Goal: Task Accomplishment & Management: Use online tool/utility

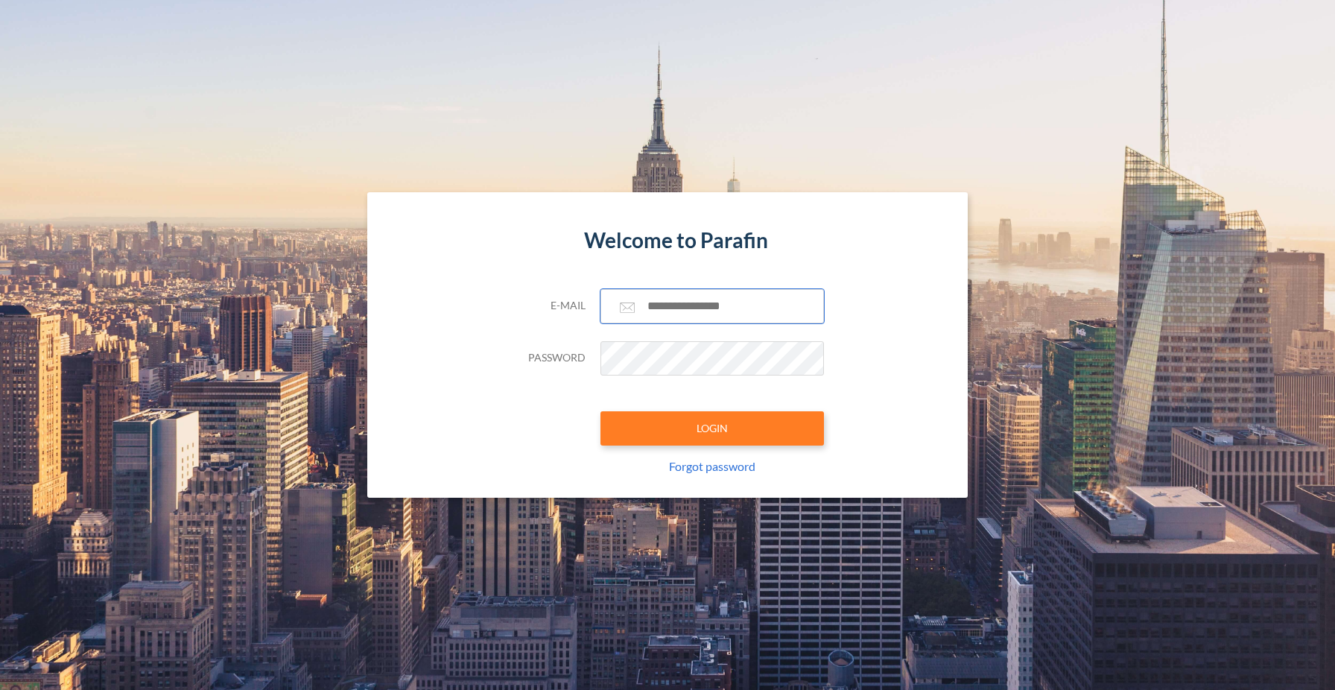
click at [729, 311] on input "text" at bounding box center [711, 306] width 223 height 34
type input "**********"
click at [745, 428] on button "LOGIN" at bounding box center [711, 428] width 223 height 34
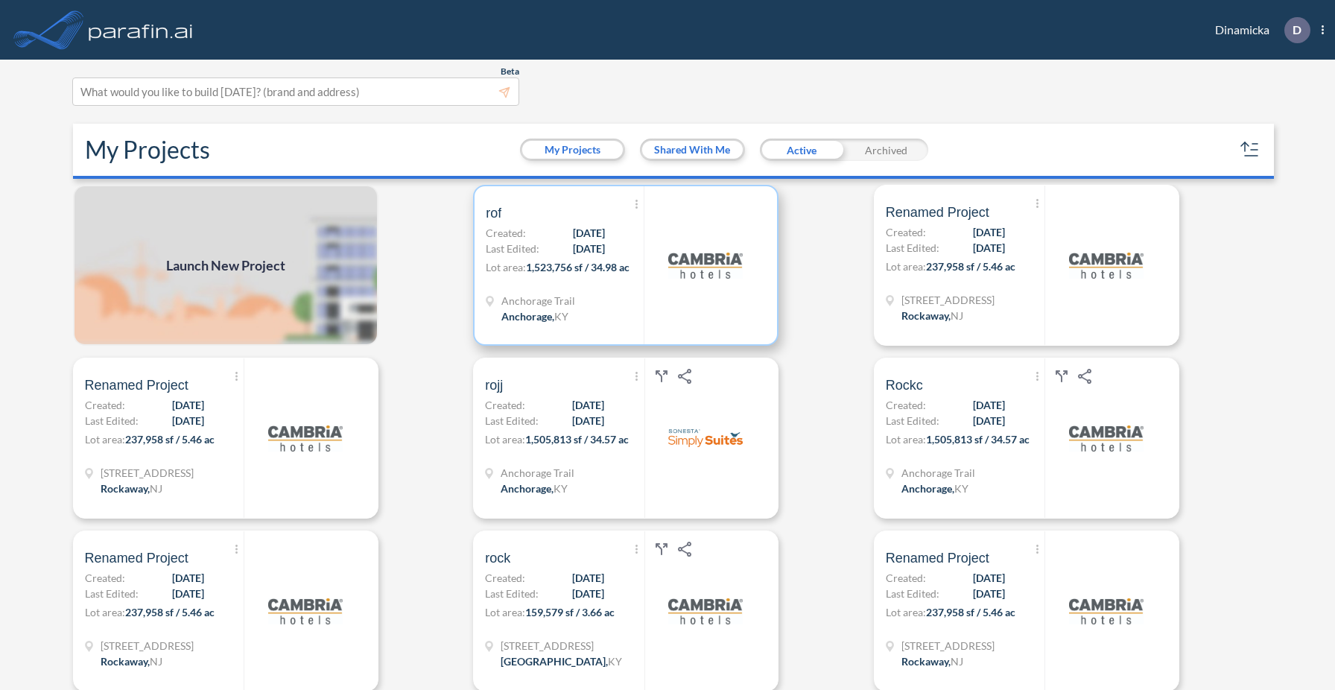
click at [644, 302] on div at bounding box center [705, 265] width 122 height 158
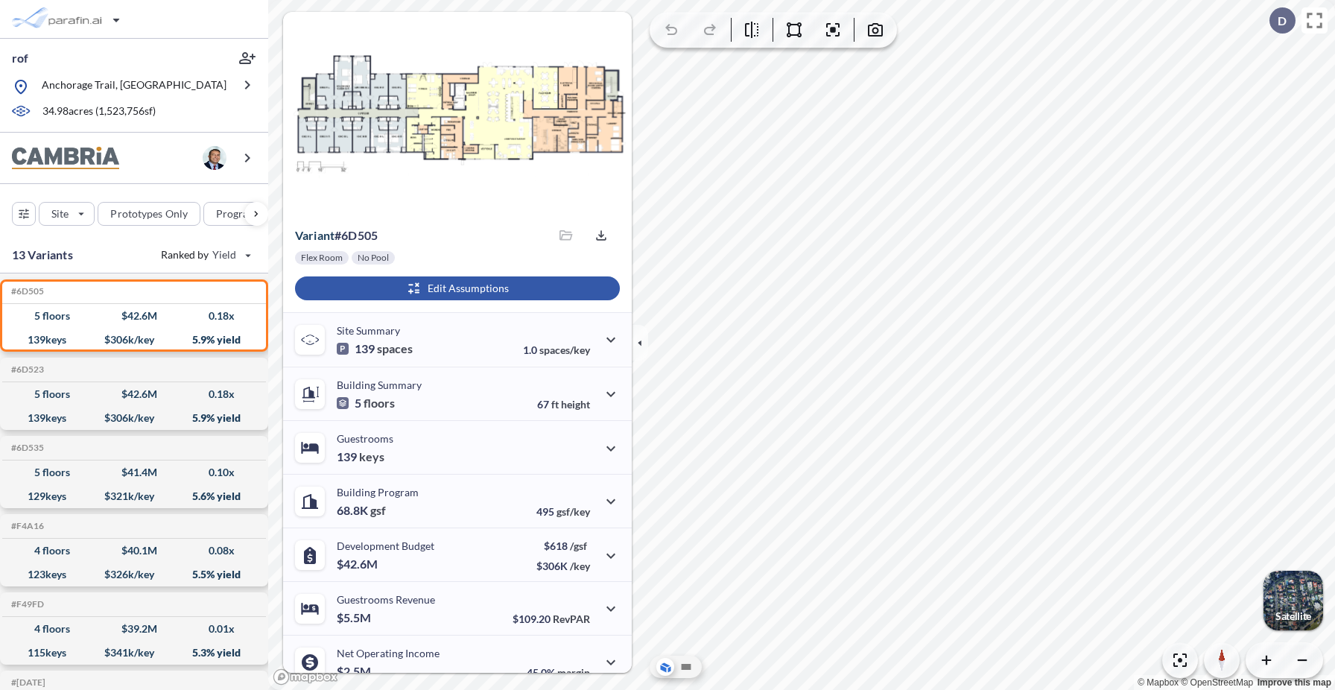
click at [463, 291] on div "button" at bounding box center [457, 288] width 325 height 24
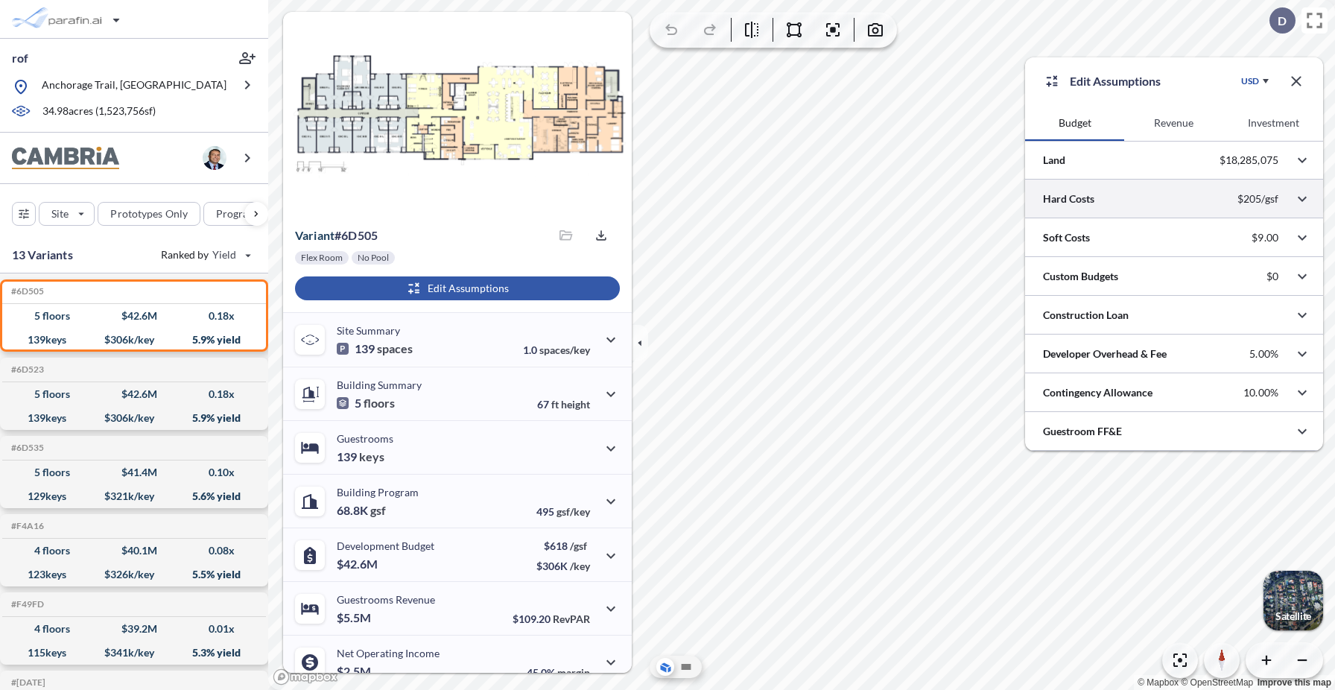
click at [1105, 200] on div at bounding box center [1174, 199] width 298 height 38
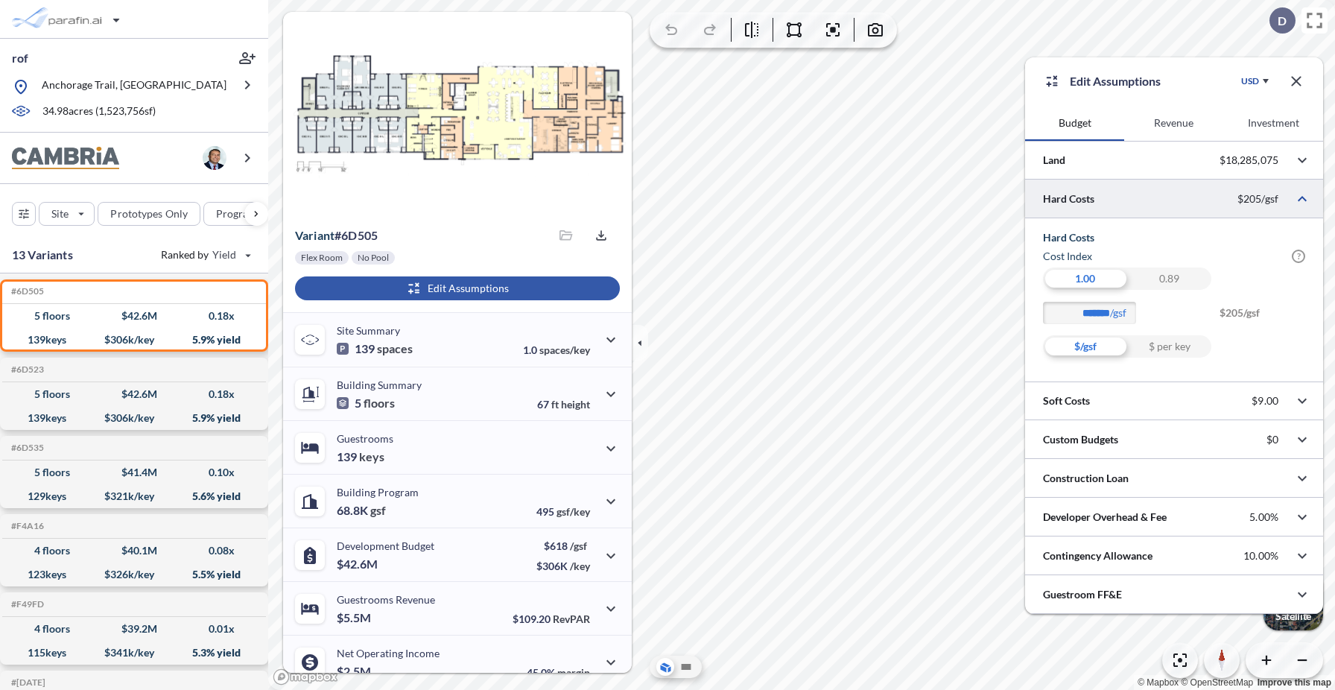
click at [1177, 276] on div "0.89" at bounding box center [1169, 278] width 84 height 22
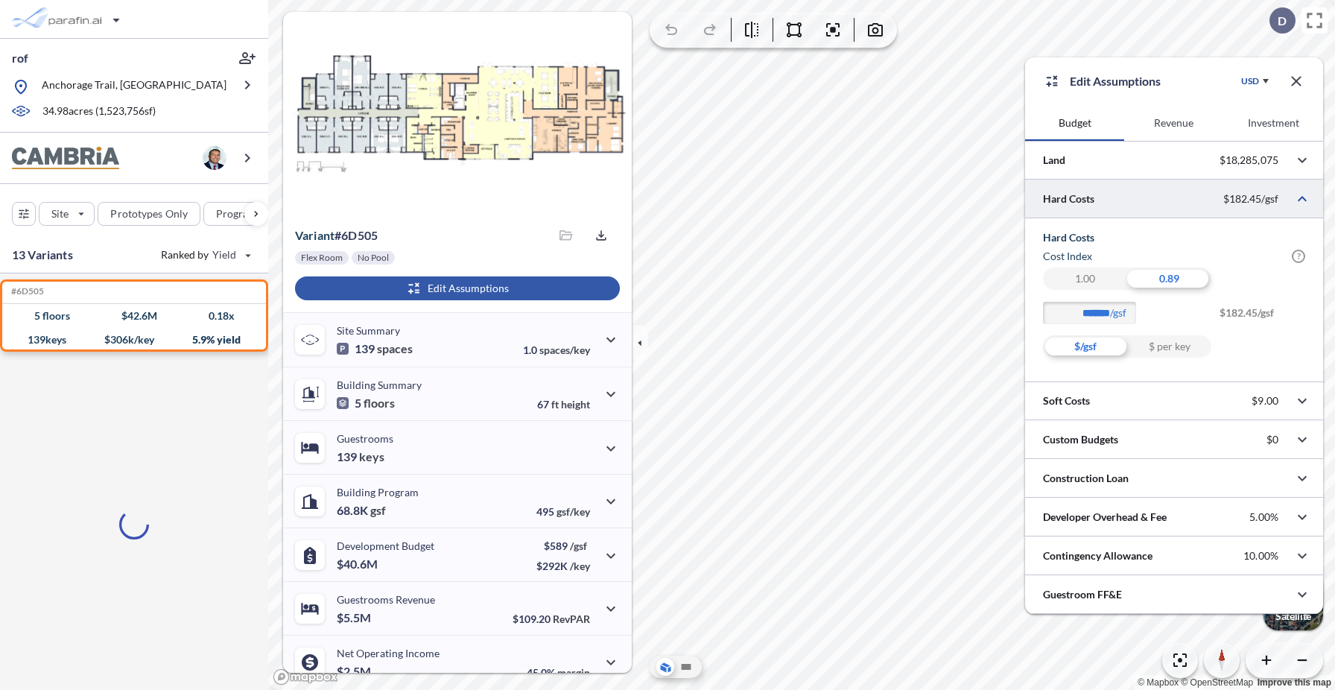
click at [1269, 314] on span "$182.45/gsf" at bounding box center [1262, 319] width 86 height 34
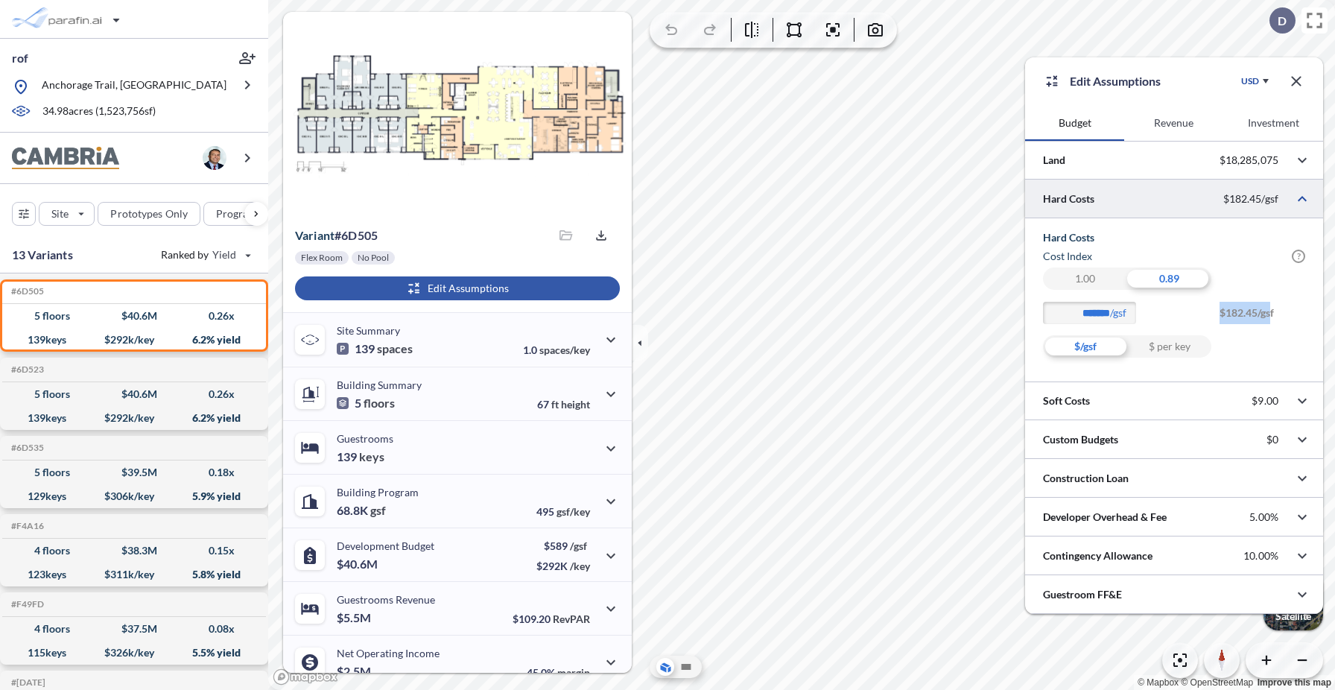
click at [1177, 345] on div "$ per key" at bounding box center [1169, 346] width 84 height 22
click at [1105, 280] on div "1.00" at bounding box center [1085, 278] width 84 height 22
click at [1085, 349] on div "$/gsf" at bounding box center [1085, 346] width 84 height 22
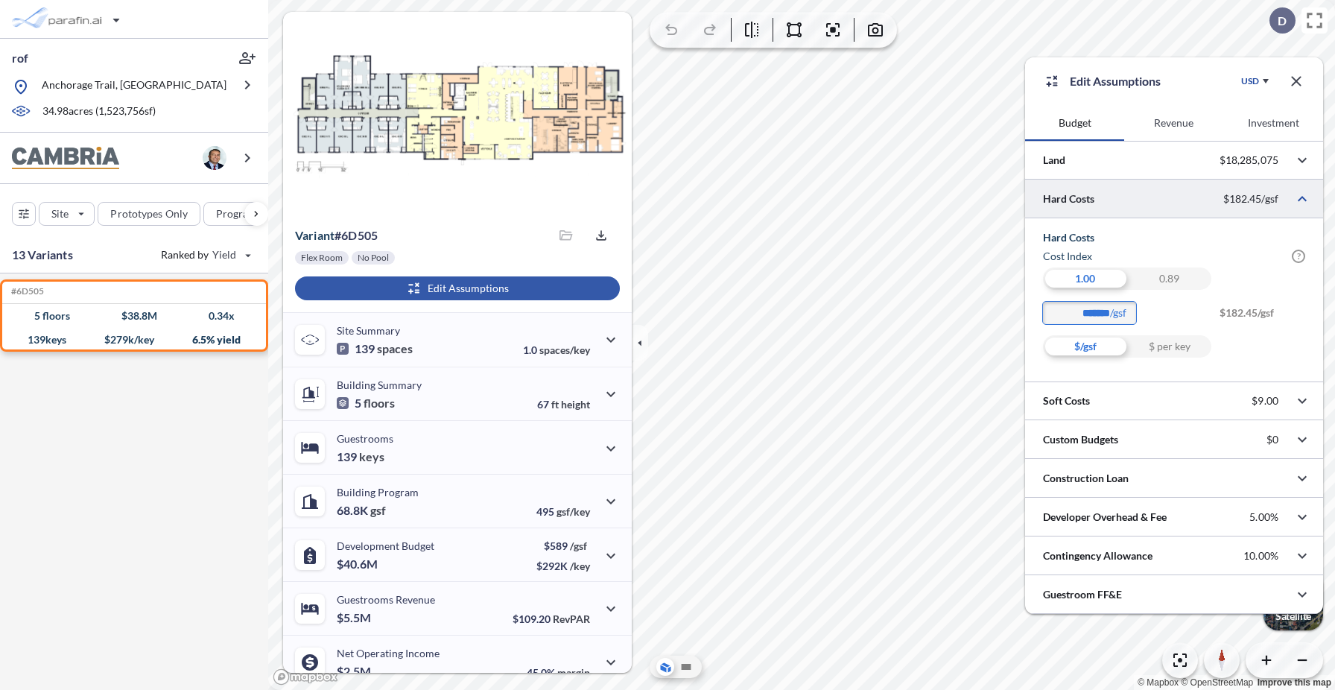
click at [1094, 314] on input "*******" at bounding box center [1089, 313] width 93 height 22
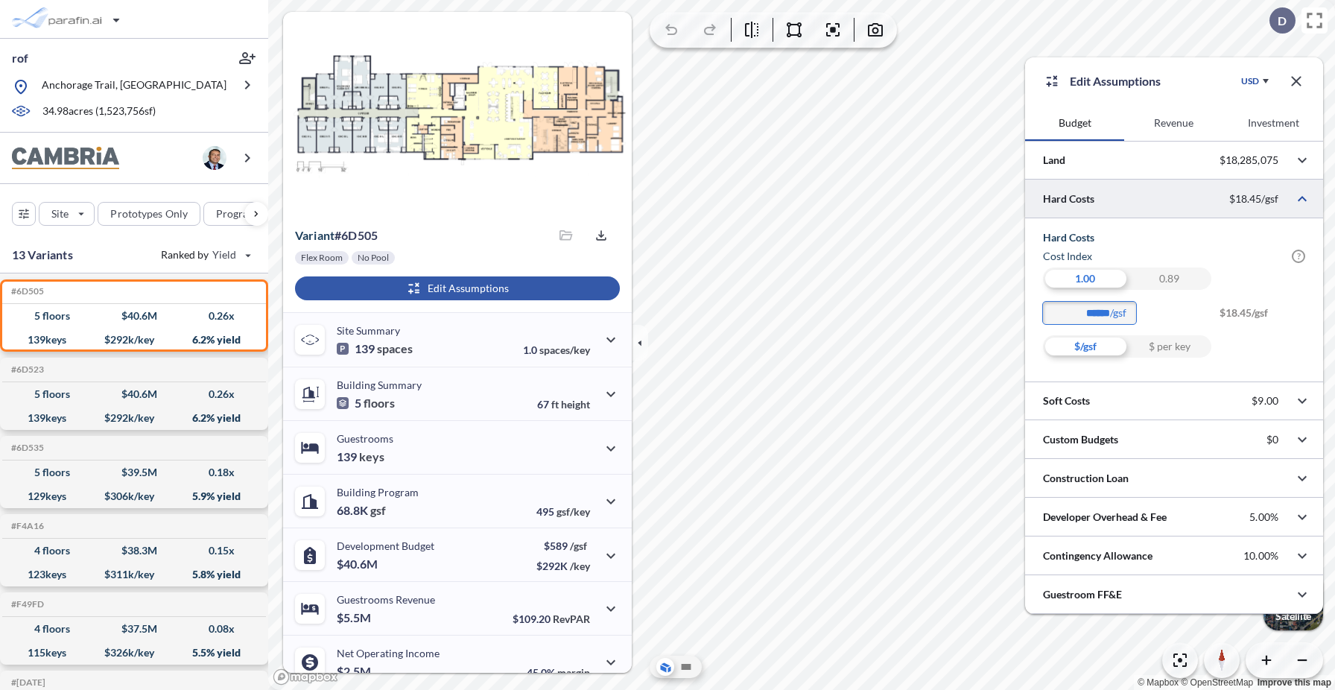
type input "******"
click at [1197, 323] on div "****** /gsf $18.45/gsf" at bounding box center [1174, 319] width 262 height 34
click at [1137, 405] on div at bounding box center [1174, 400] width 298 height 38
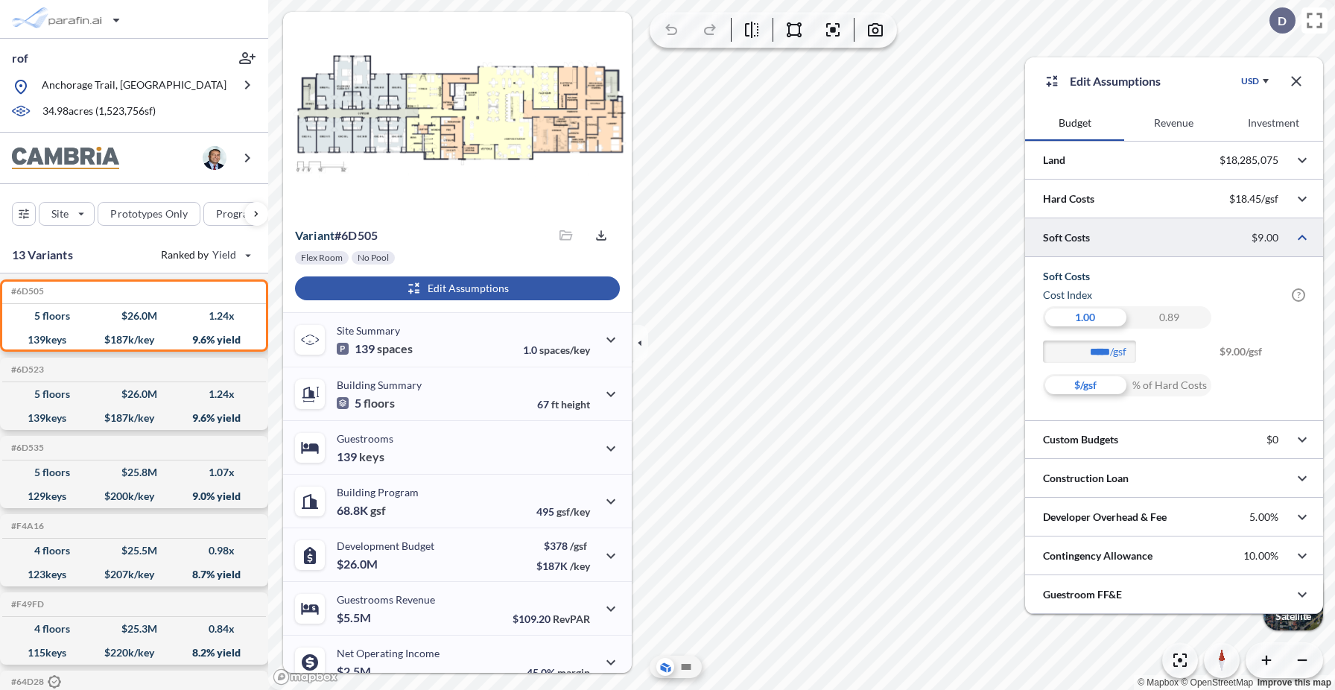
click at [1158, 384] on div "% of Hard Costs" at bounding box center [1169, 385] width 84 height 22
type input "****"
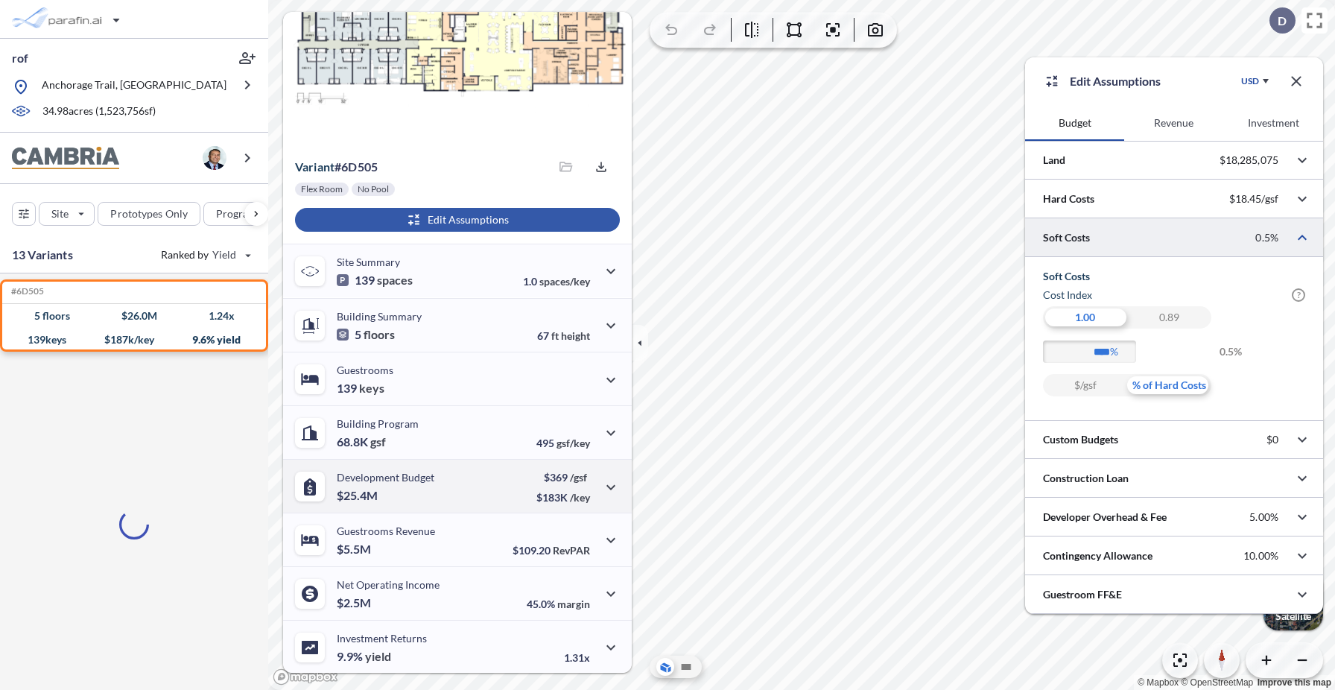
scroll to position [70, 0]
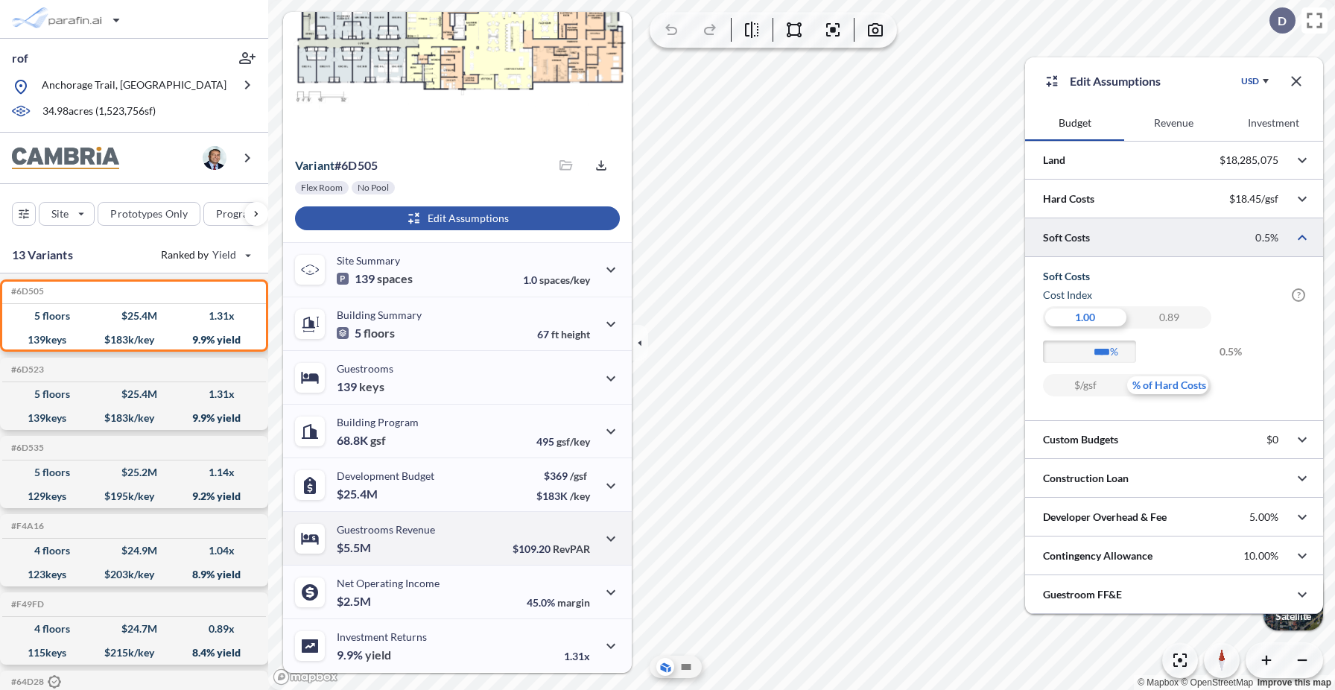
click at [428, 540] on div "Guestrooms Revenue $5.5M" at bounding box center [386, 538] width 98 height 31
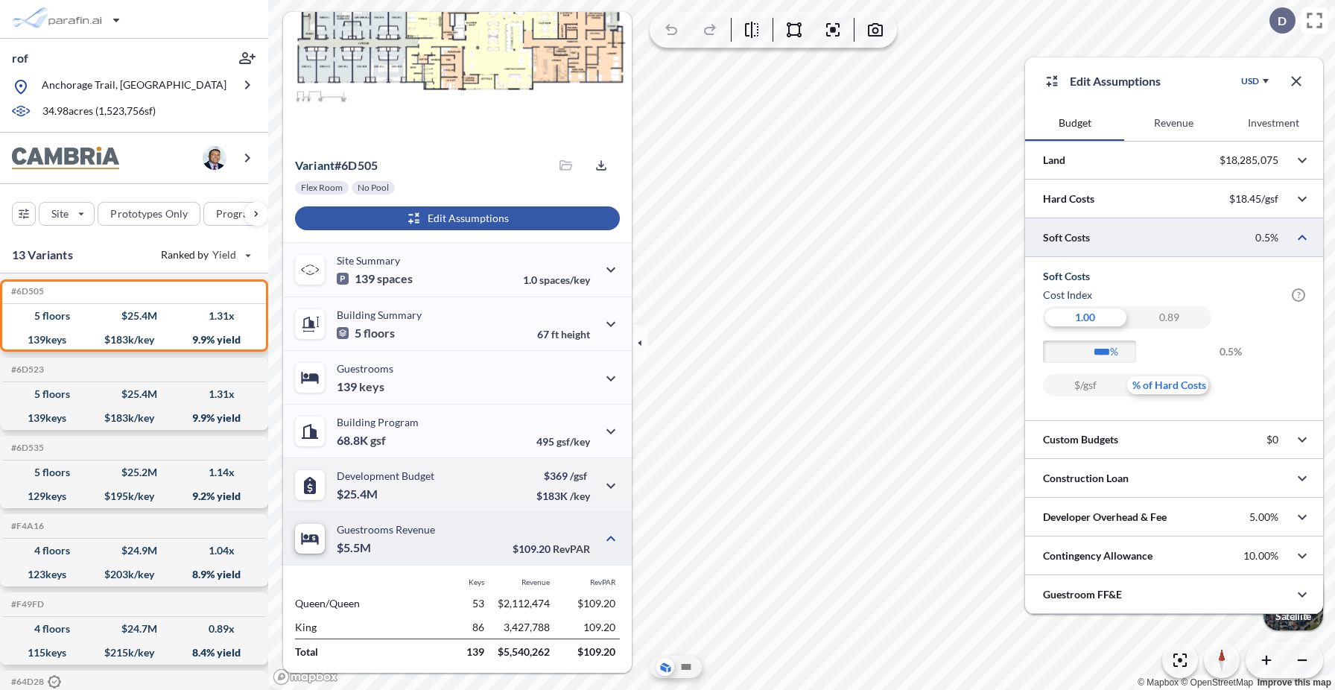
click at [424, 475] on p "Development Budget" at bounding box center [386, 475] width 98 height 13
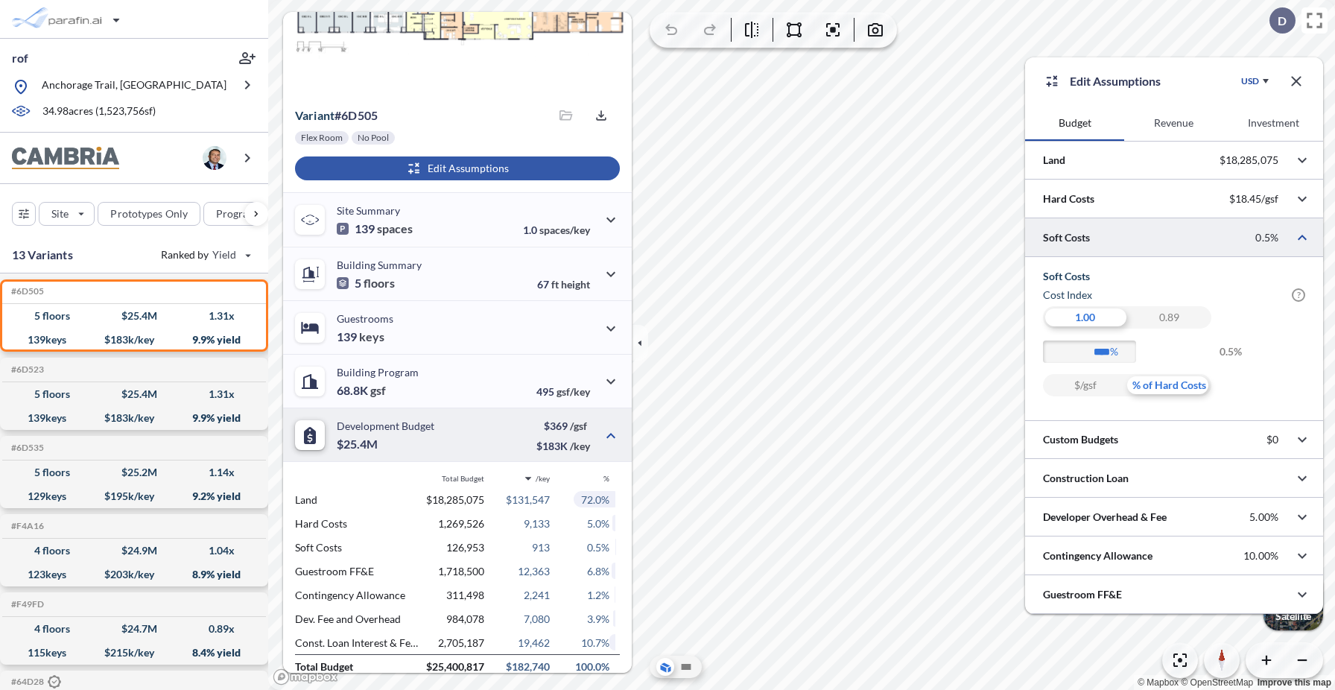
scroll to position [129, 0]
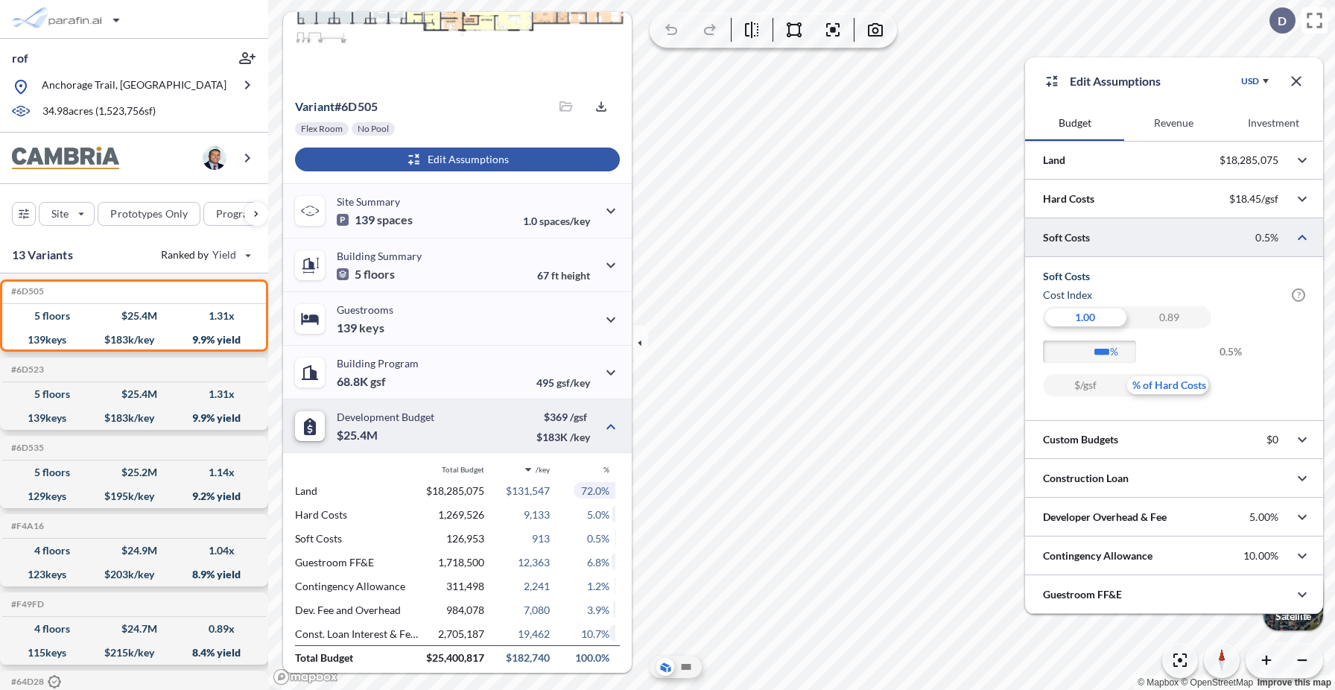
click at [1164, 130] on button "Revenue" at bounding box center [1173, 123] width 99 height 36
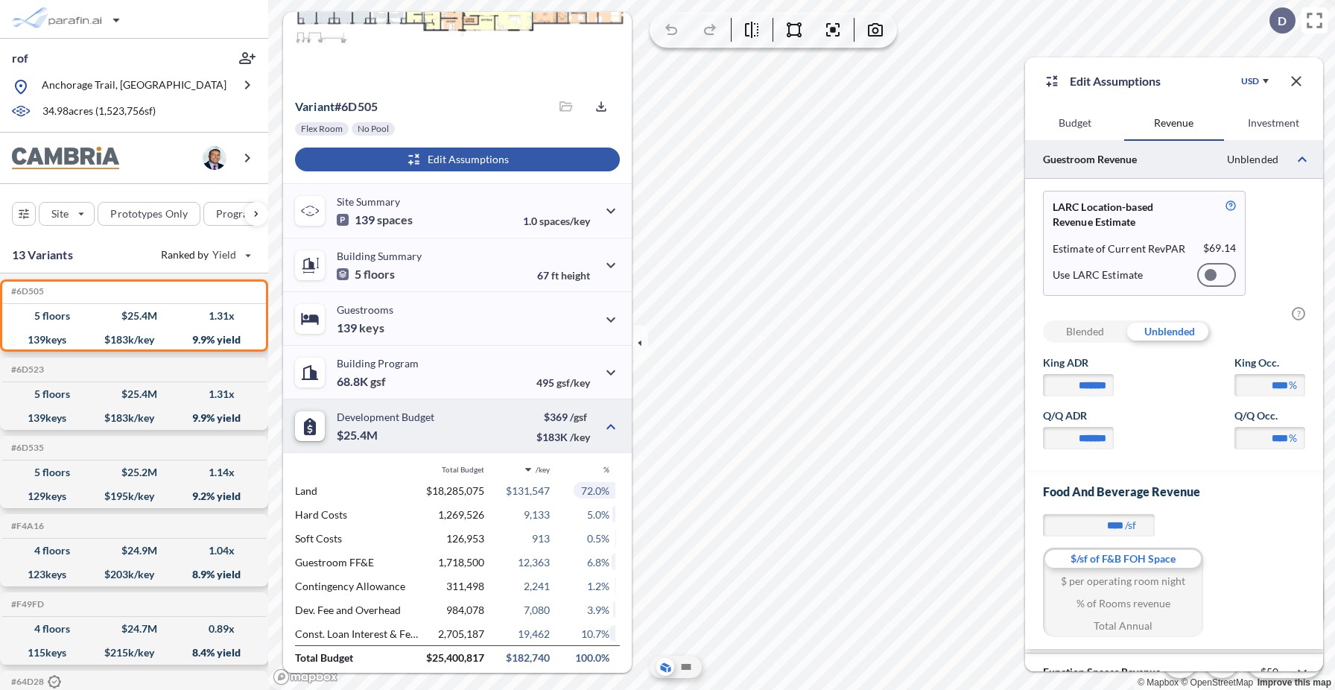
click at [1097, 331] on div "Blended" at bounding box center [1085, 331] width 84 height 22
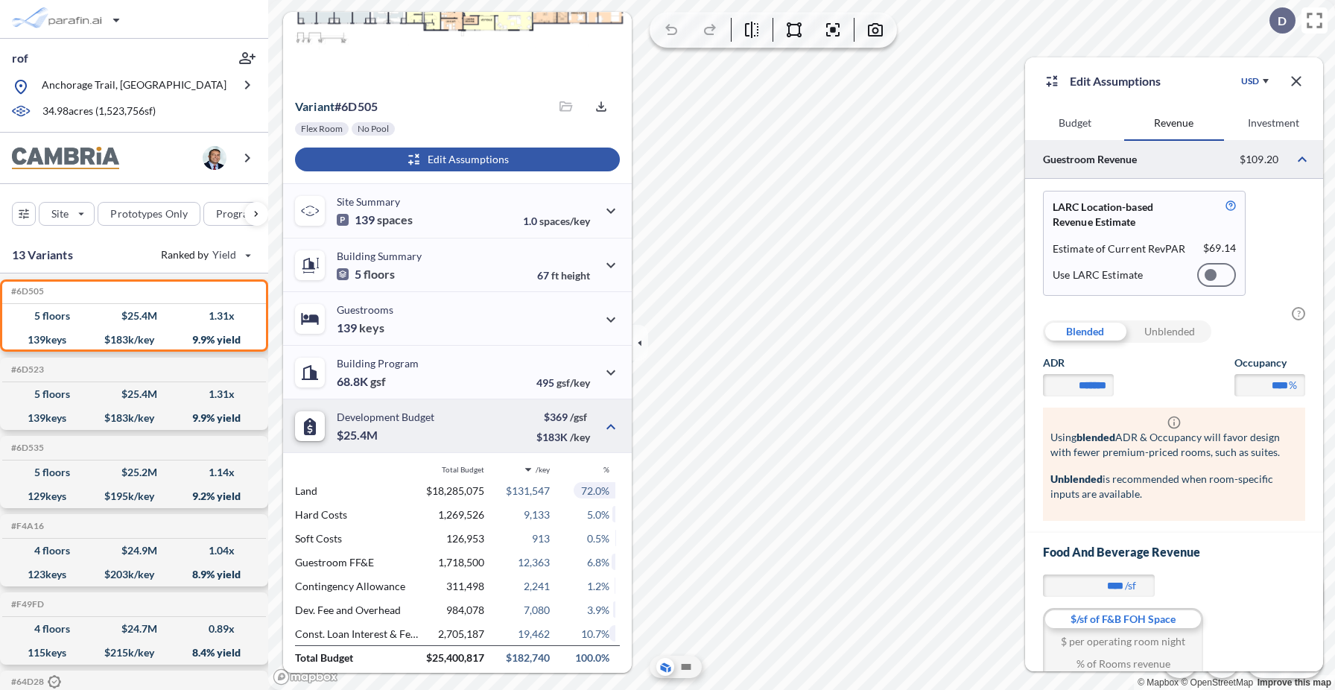
click at [1163, 332] on div "Unblended" at bounding box center [1169, 331] width 84 height 22
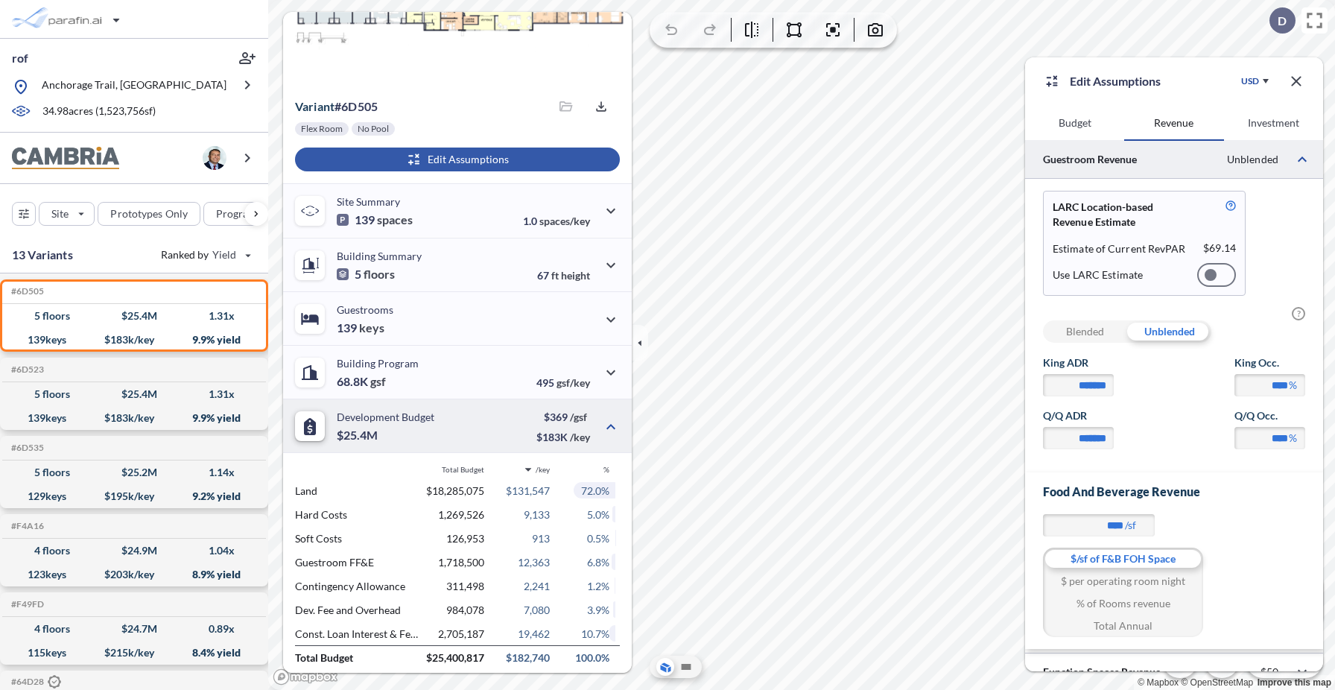
click at [1222, 279] on div at bounding box center [1216, 275] width 39 height 24
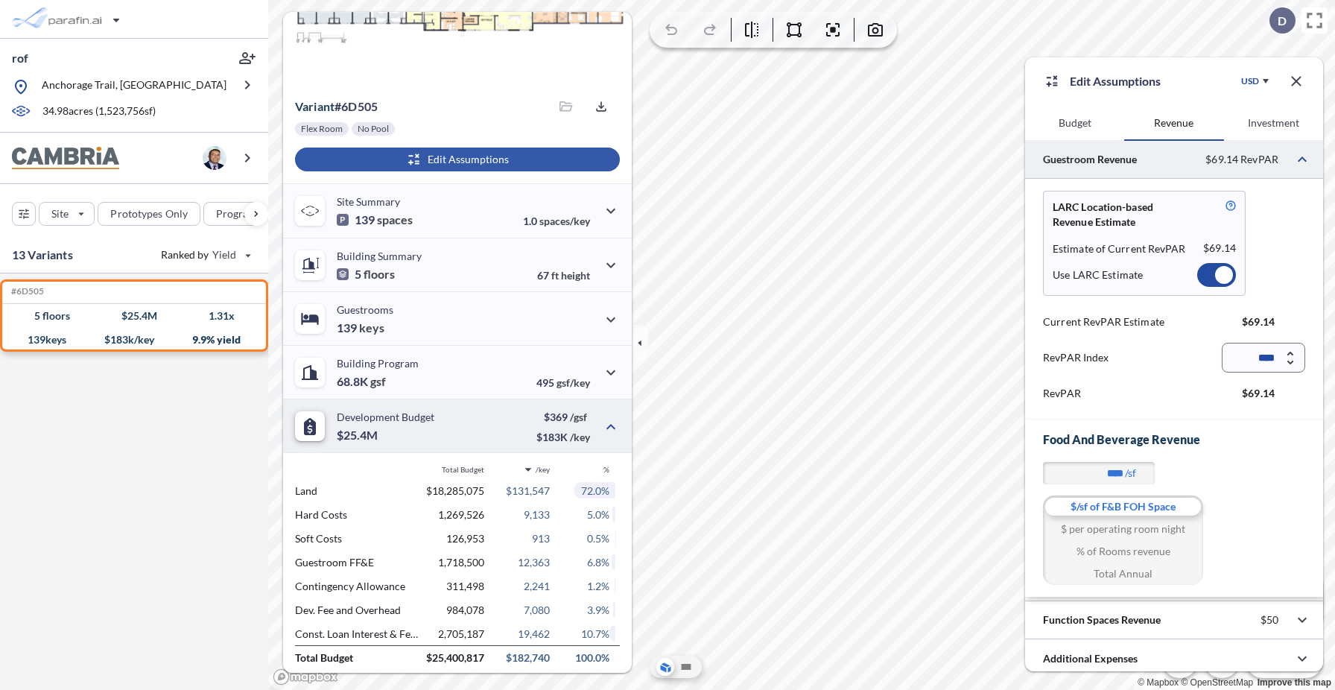
click at [1209, 271] on div at bounding box center [1216, 275] width 39 height 24
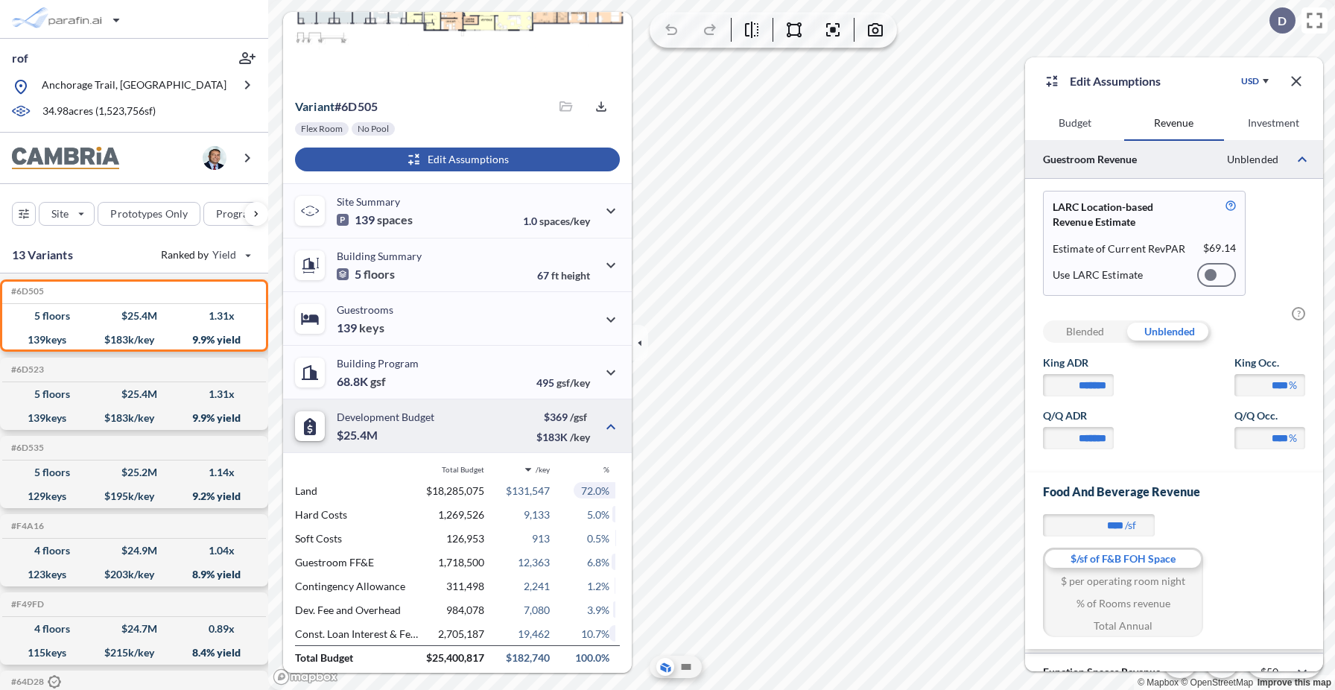
click at [1094, 331] on div "Blended" at bounding box center [1085, 331] width 84 height 22
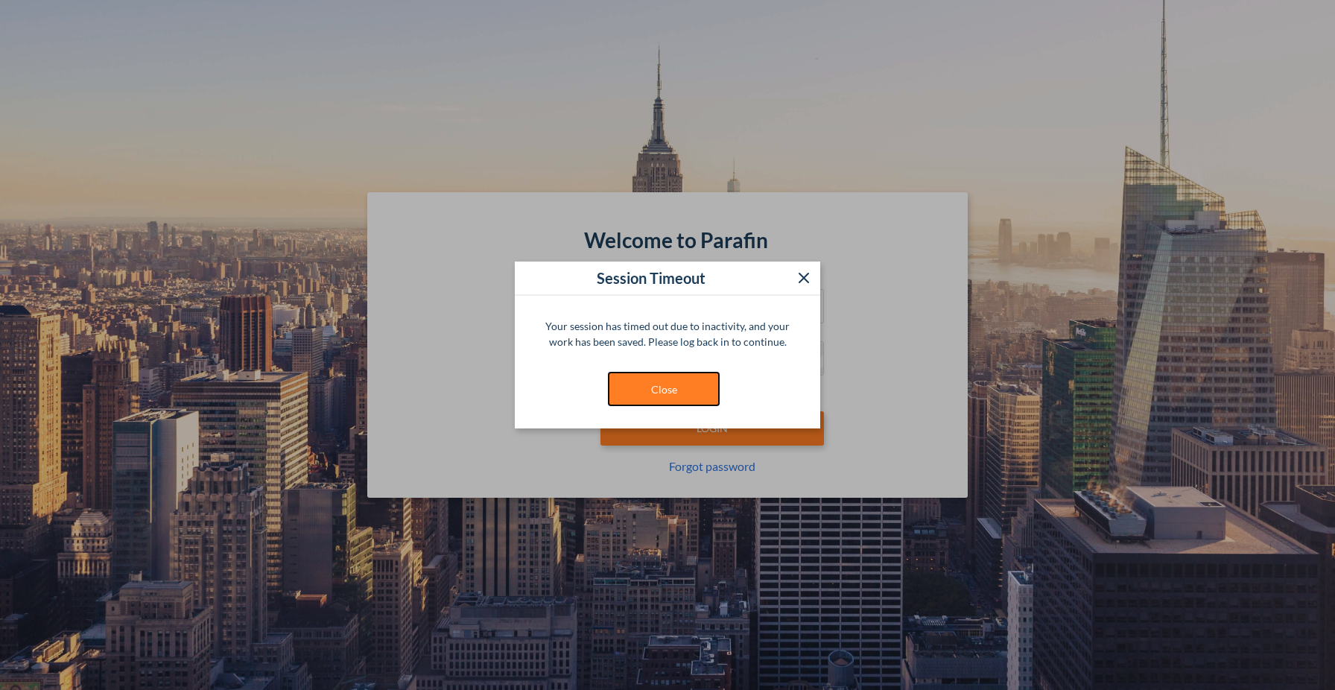
click at [639, 393] on button "Close" at bounding box center [664, 389] width 112 height 34
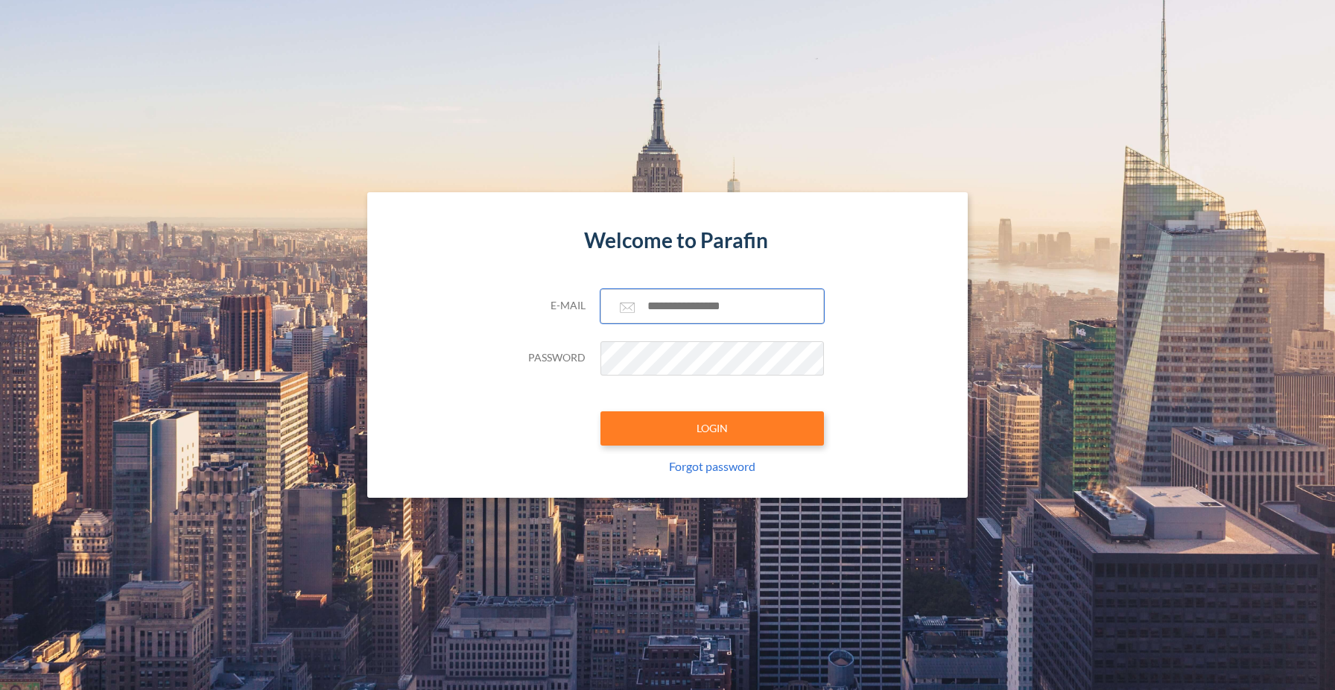
click at [718, 316] on input "text" at bounding box center [711, 306] width 223 height 34
type input "**********"
click at [692, 425] on button "LOGIN" at bounding box center [711, 428] width 223 height 34
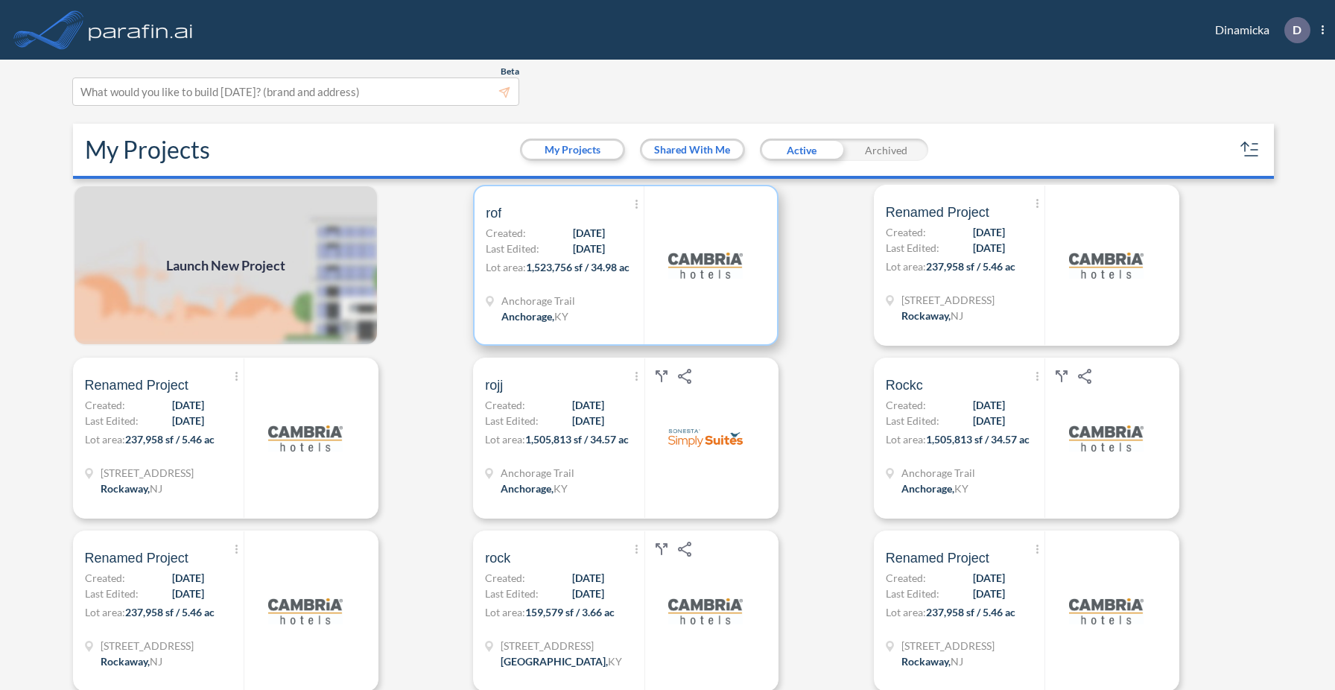
click at [664, 281] on div at bounding box center [705, 265] width 122 height 158
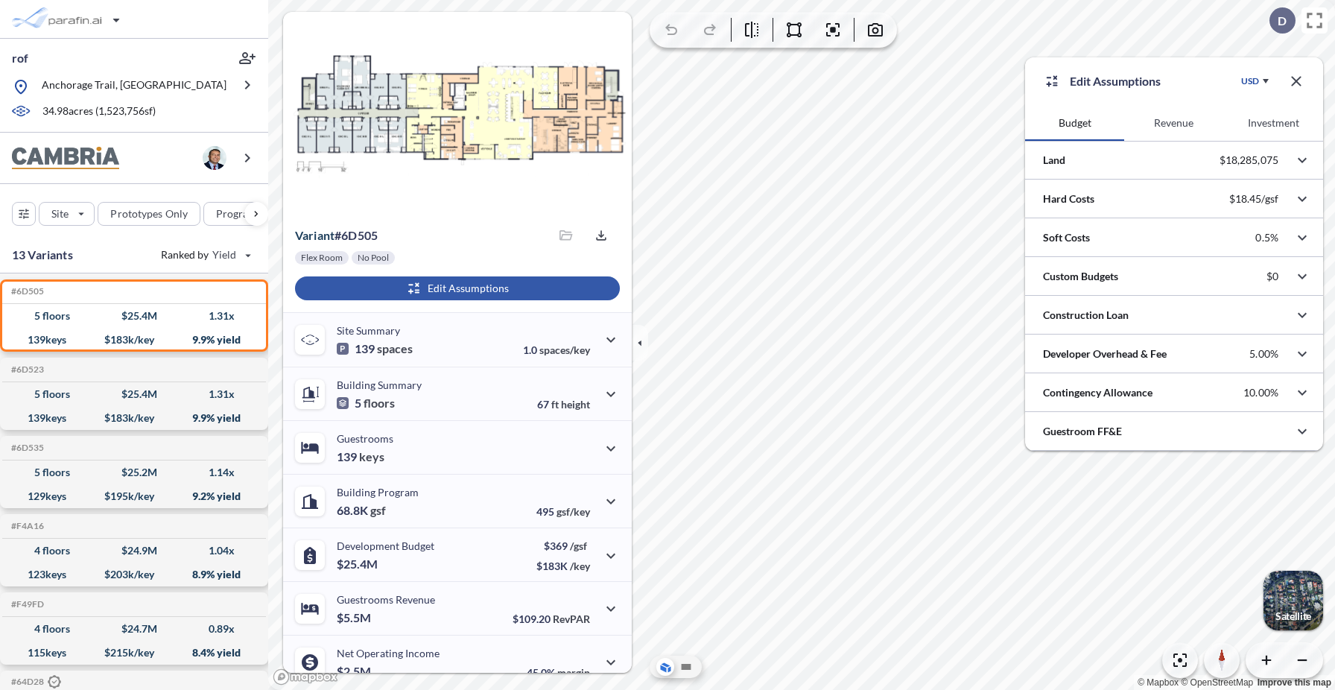
click at [1172, 136] on button "Revenue" at bounding box center [1173, 123] width 99 height 36
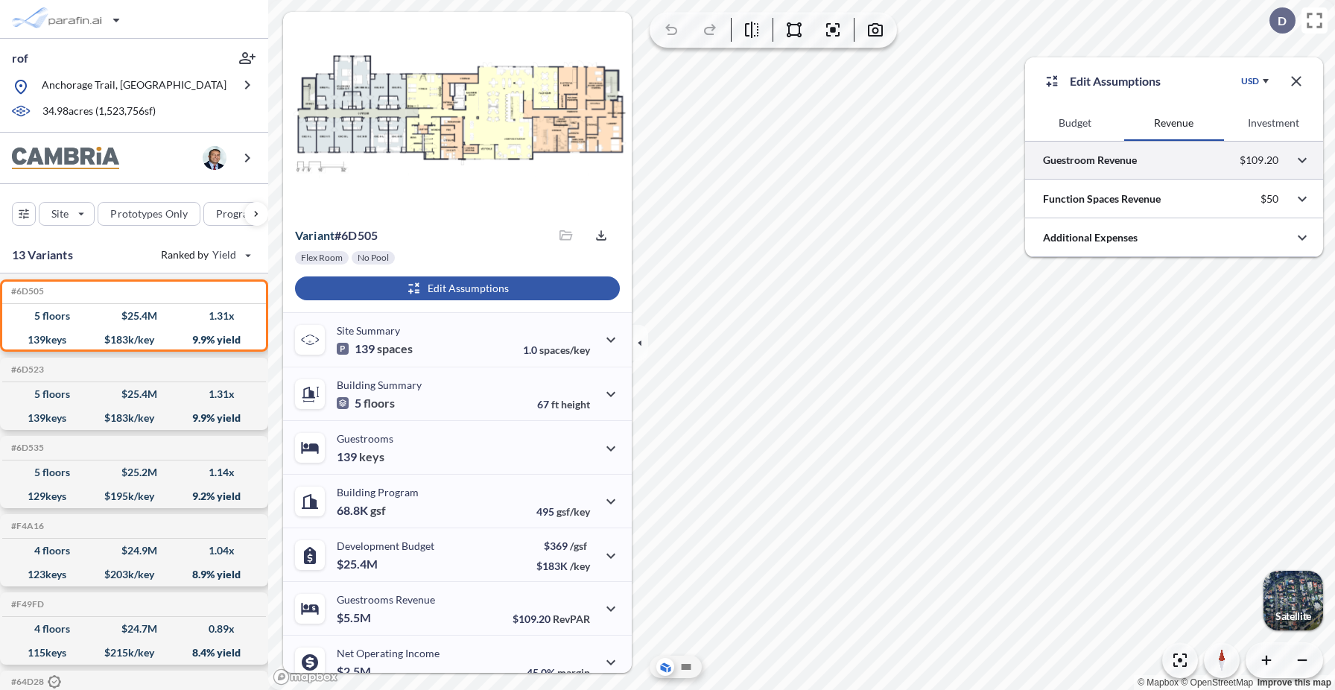
click at [1155, 165] on div at bounding box center [1174, 160] width 298 height 38
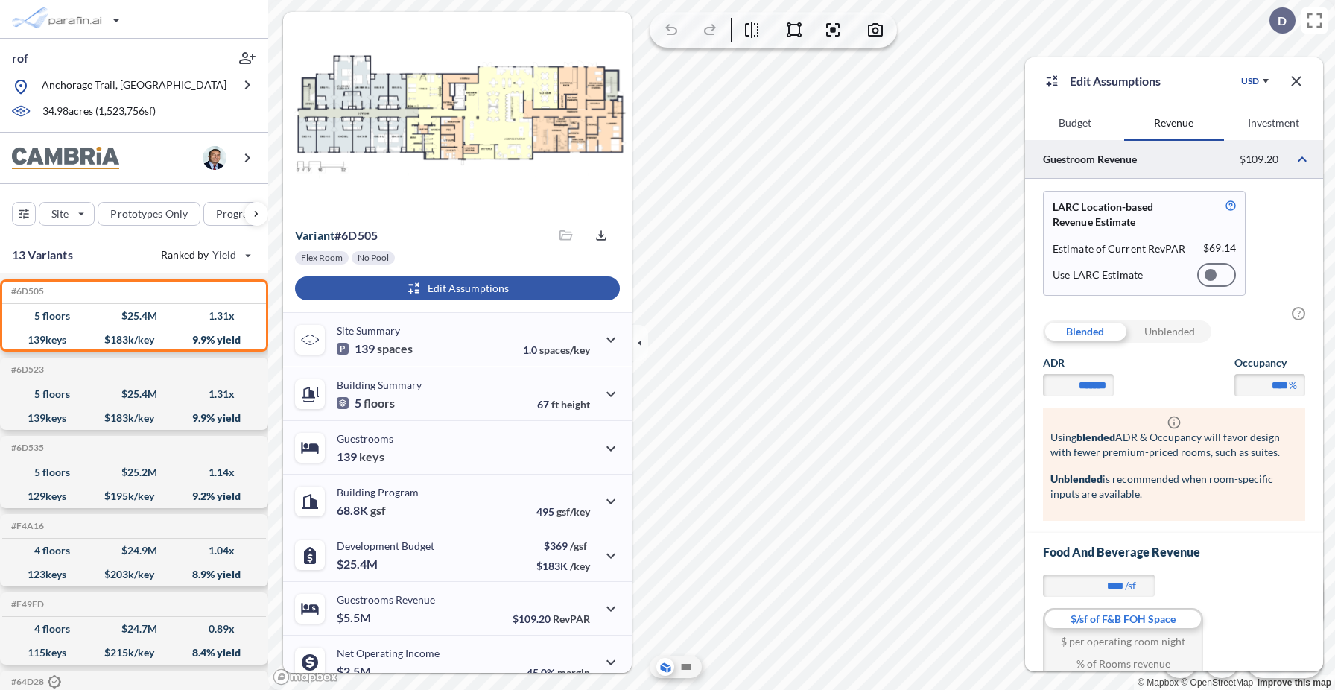
click at [1213, 270] on div at bounding box center [1211, 275] width 12 height 12
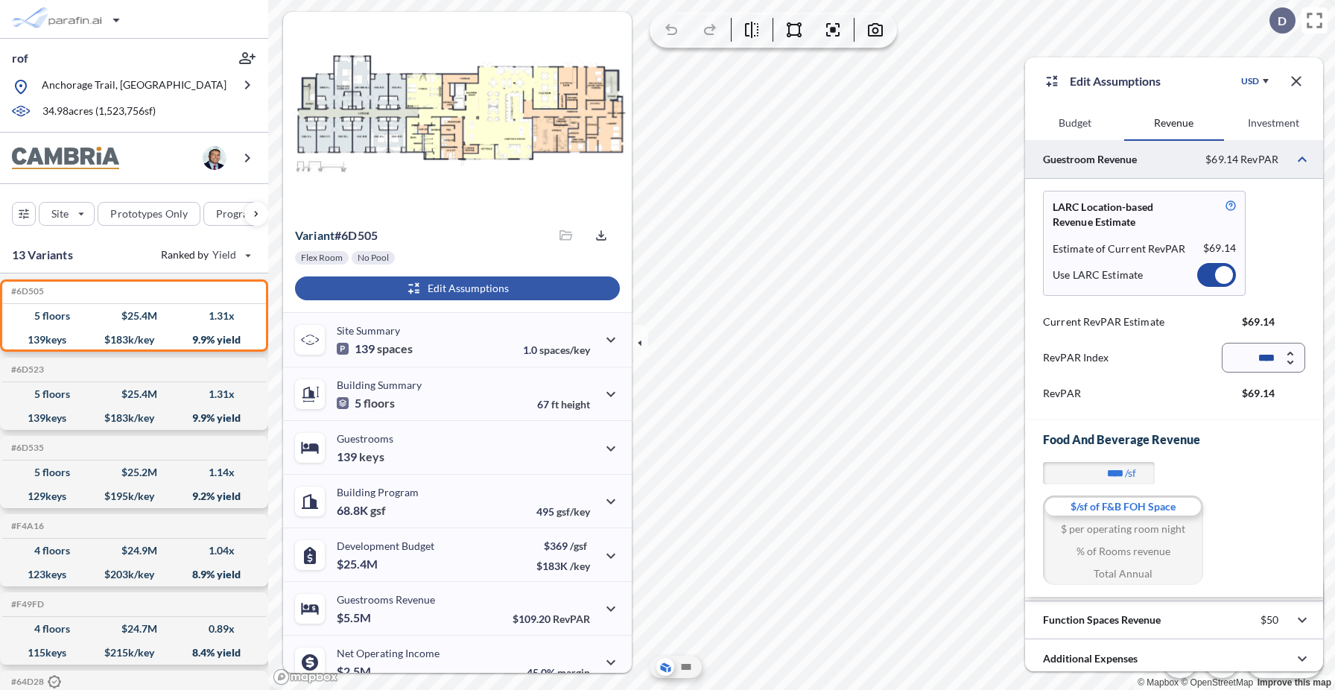
click at [1213, 270] on div at bounding box center [1216, 275] width 39 height 24
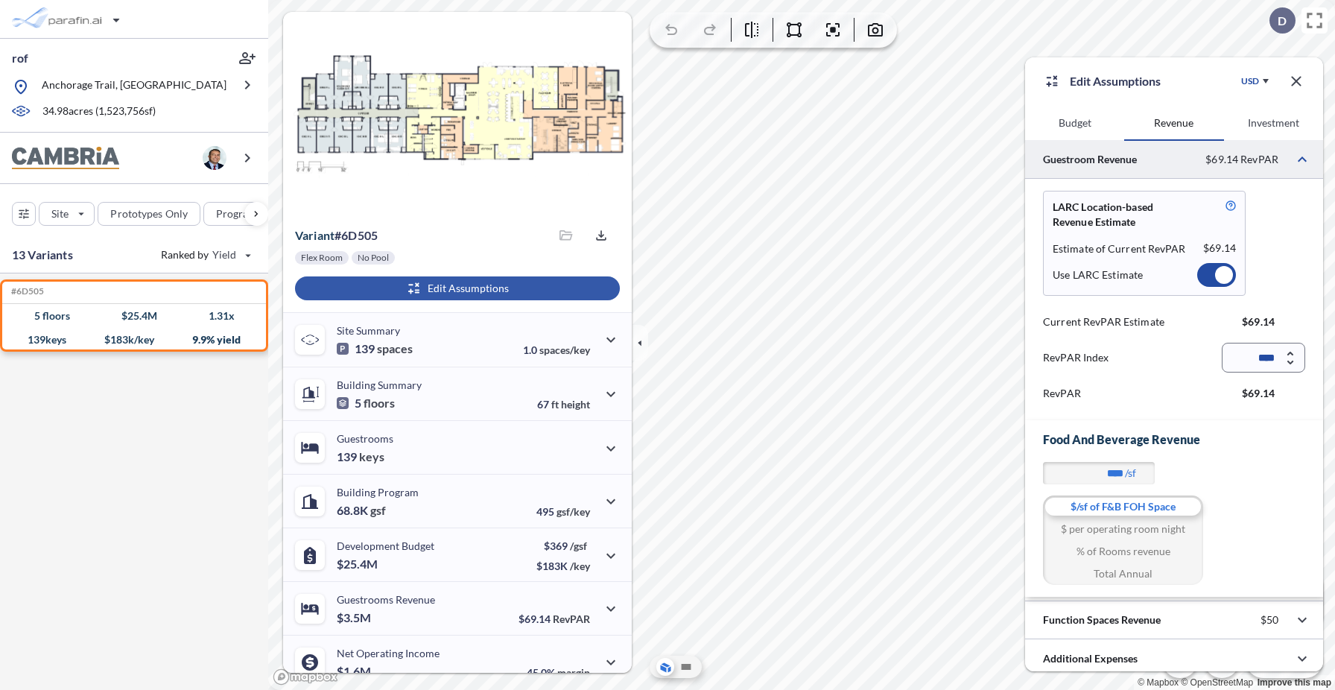
click at [1222, 270] on div at bounding box center [1224, 275] width 18 height 18
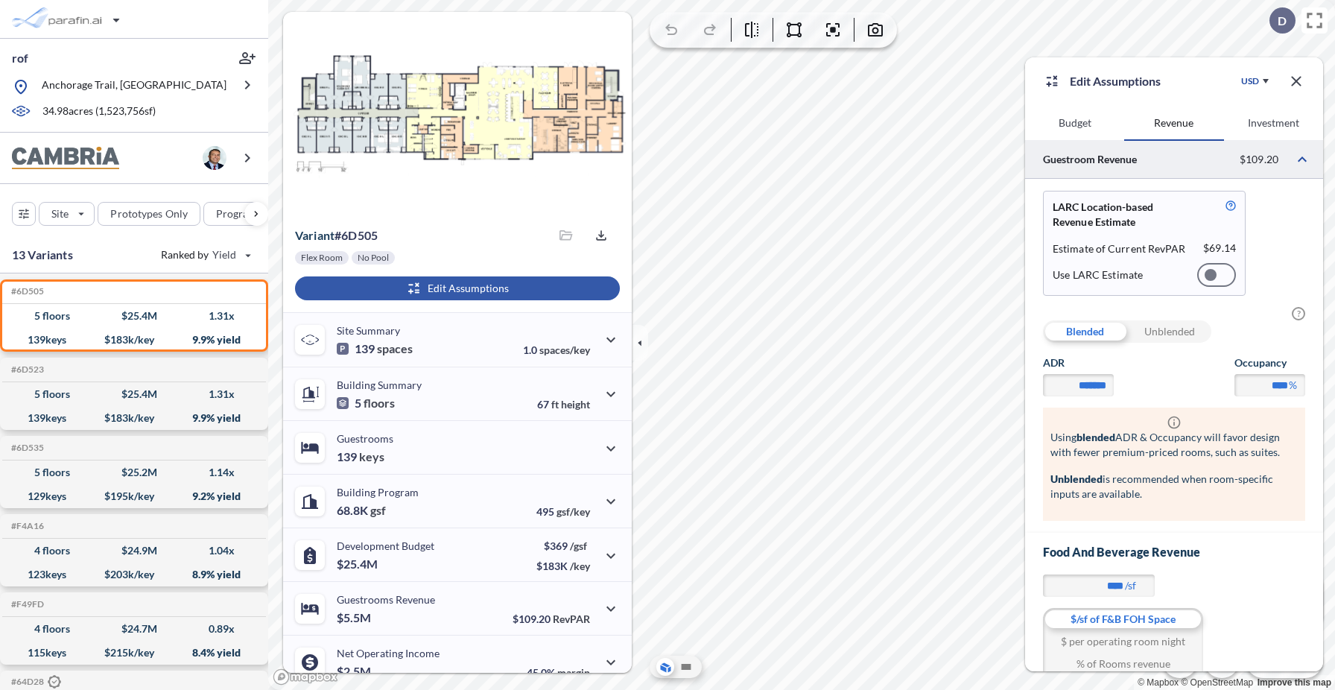
click at [1067, 124] on button "Budget" at bounding box center [1074, 123] width 99 height 36
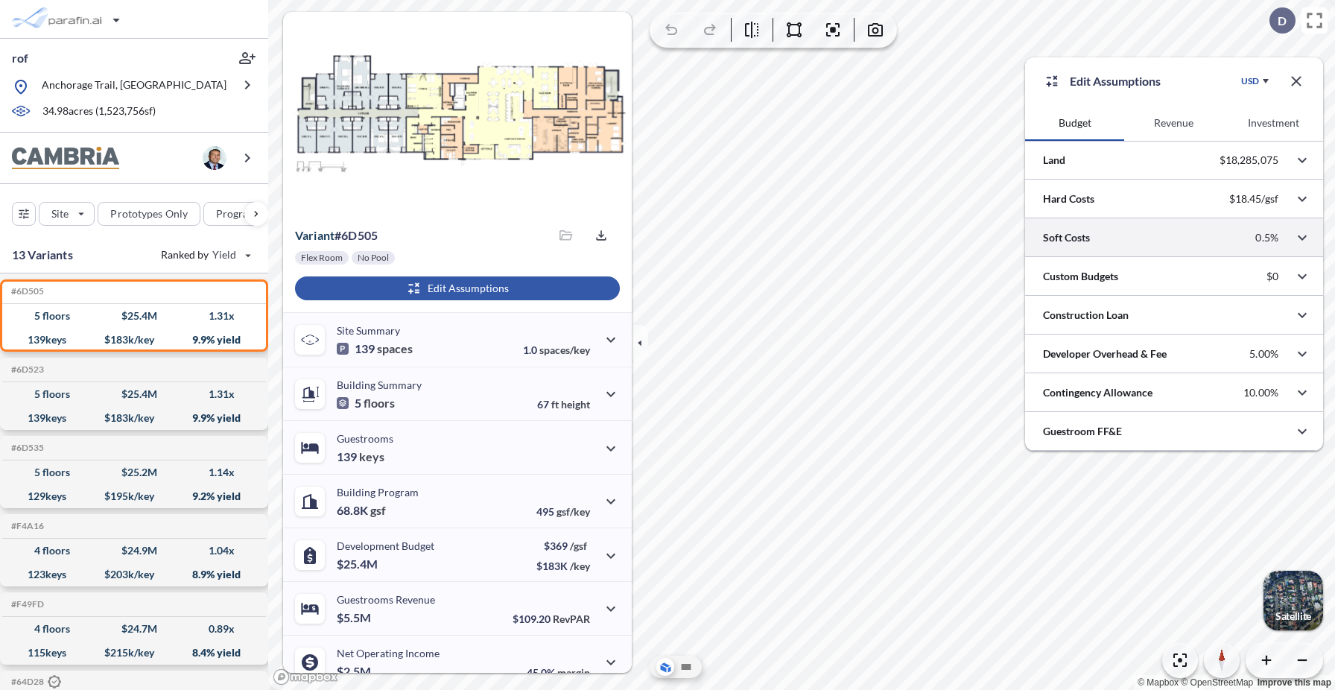
click at [1108, 232] on div at bounding box center [1174, 237] width 298 height 38
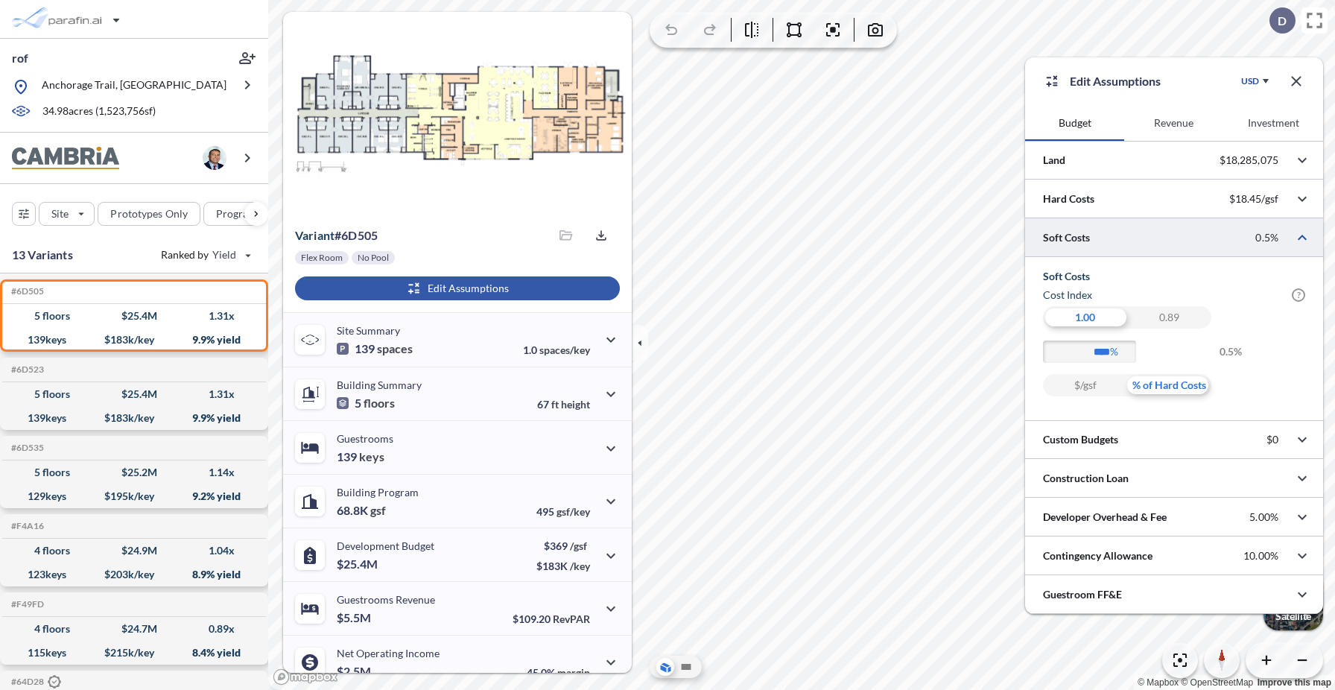
click at [1181, 127] on button "Revenue" at bounding box center [1173, 123] width 99 height 36
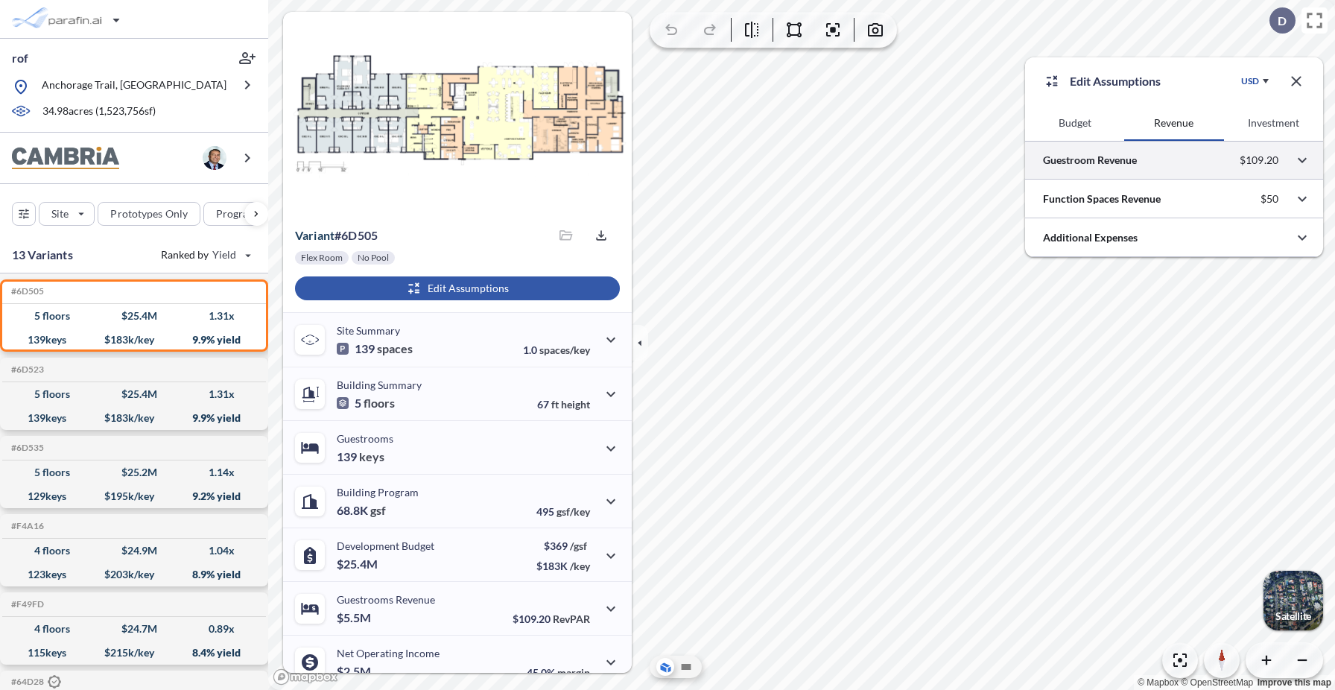
click at [1161, 169] on div at bounding box center [1174, 160] width 298 height 38
